Goal: Task Accomplishment & Management: Complete application form

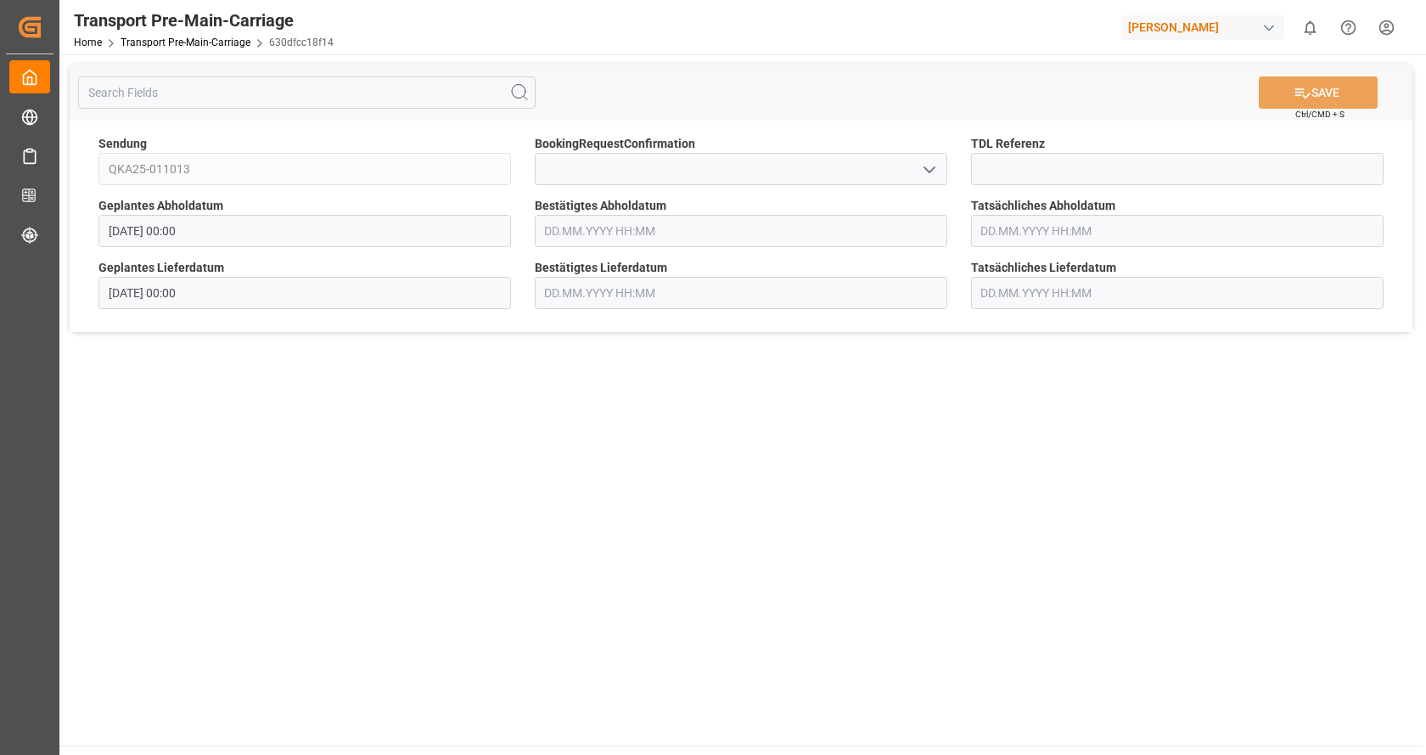
click at [936, 178] on icon "open menu" at bounding box center [929, 170] width 20 height 20
click at [745, 206] on div "Yes" at bounding box center [741, 207] width 411 height 38
type input "Yes"
click at [1352, 89] on button "SAVE" at bounding box center [1318, 92] width 119 height 32
drag, startPoint x: 772, startPoint y: 460, endPoint x: 763, endPoint y: 458, distance: 8.9
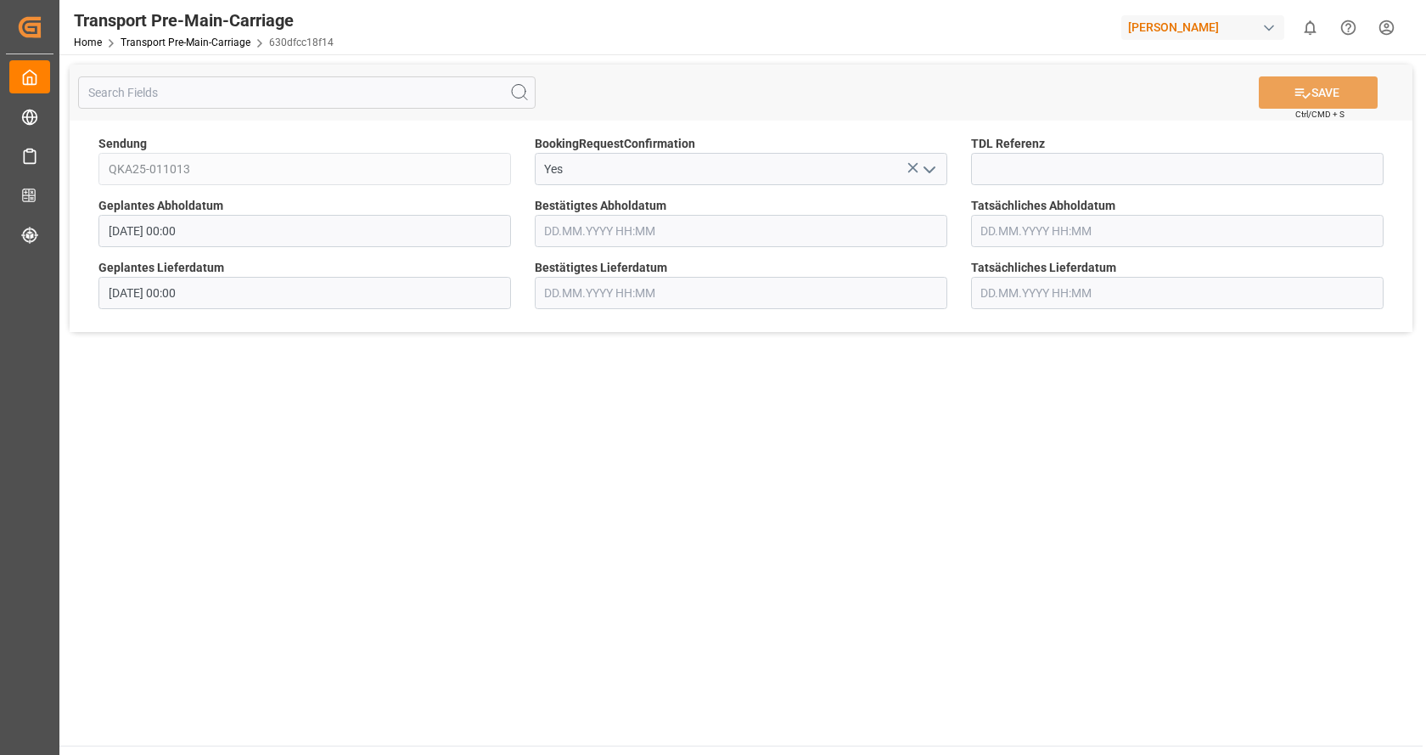
click at [763, 458] on main "SAVE Ctrl/CMD + S Sendung QKA25-011013 BookingRequestConfirmation Yes TDL Refer…" at bounding box center [740, 399] width 1363 height 691
click at [919, 172] on button "open menu" at bounding box center [927, 169] width 25 height 26
click at [754, 216] on div "Yes" at bounding box center [741, 207] width 411 height 38
type input "Yes"
click at [1327, 89] on button "SAVE" at bounding box center [1318, 92] width 119 height 32
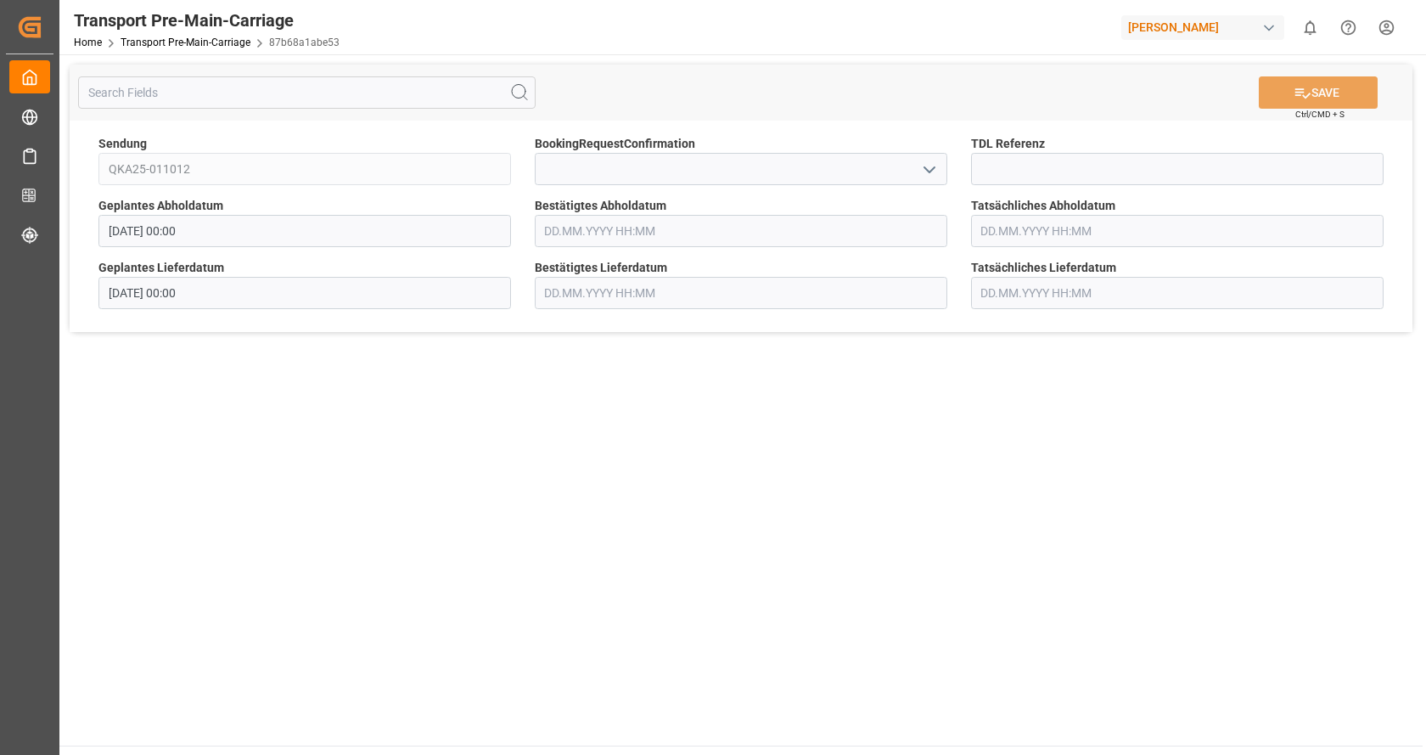
click at [934, 174] on icon "open menu" at bounding box center [929, 170] width 20 height 20
click at [750, 214] on div "Yes" at bounding box center [741, 207] width 411 height 38
type input "Yes"
click at [1321, 90] on button "SAVE" at bounding box center [1318, 92] width 119 height 32
